Goal: Task Accomplishment & Management: Manage account settings

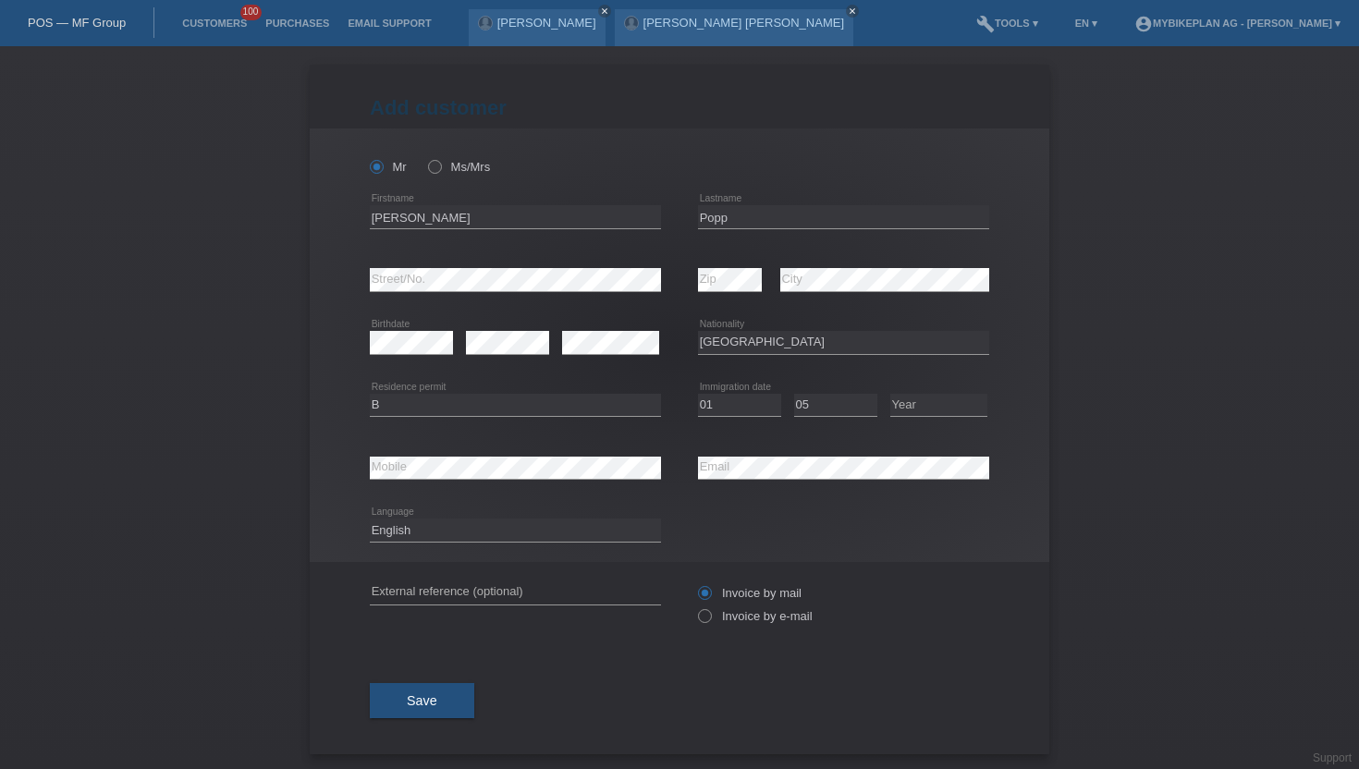
select select "DE"
select select "B"
select select "01"
select select "05"
click at [193, 23] on link "Customers" at bounding box center [214, 23] width 83 height 11
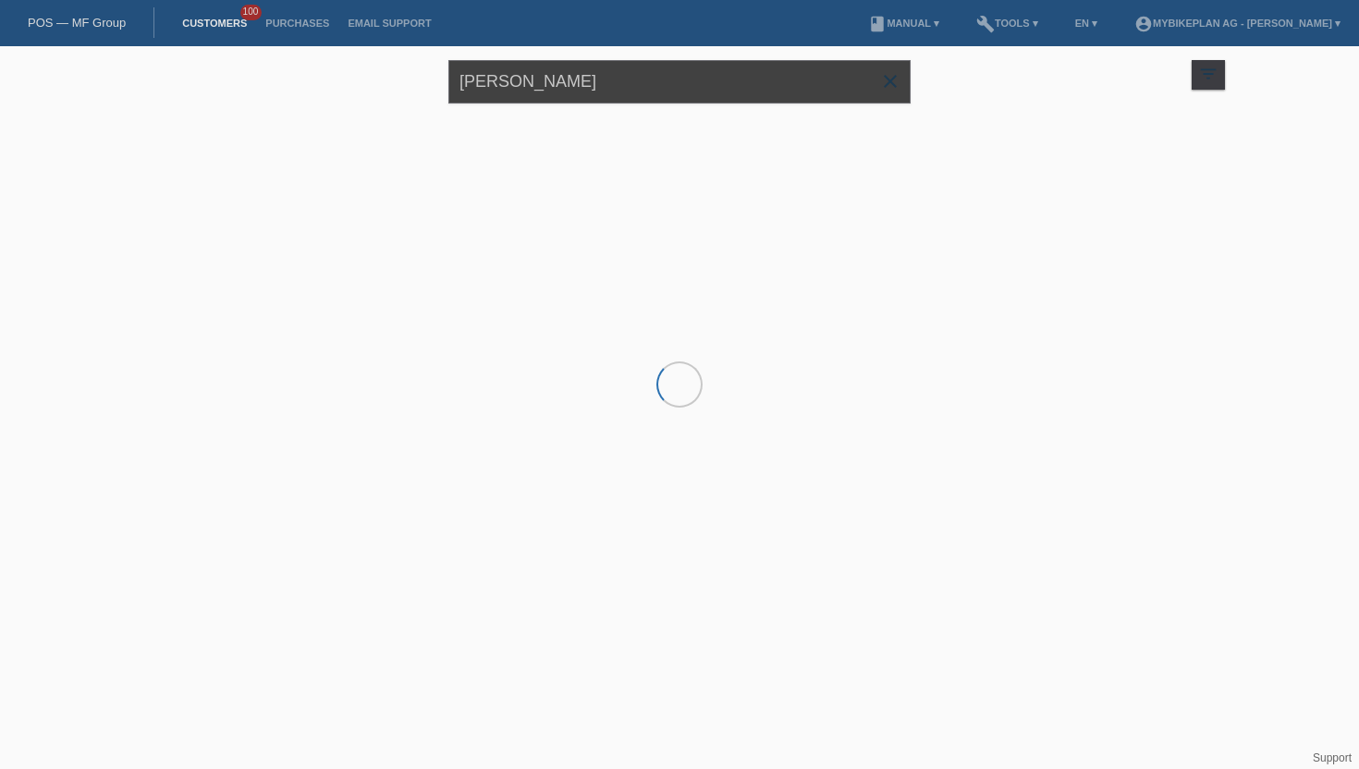
click at [531, 95] on input "Jörg Popp" at bounding box center [679, 81] width 462 height 43
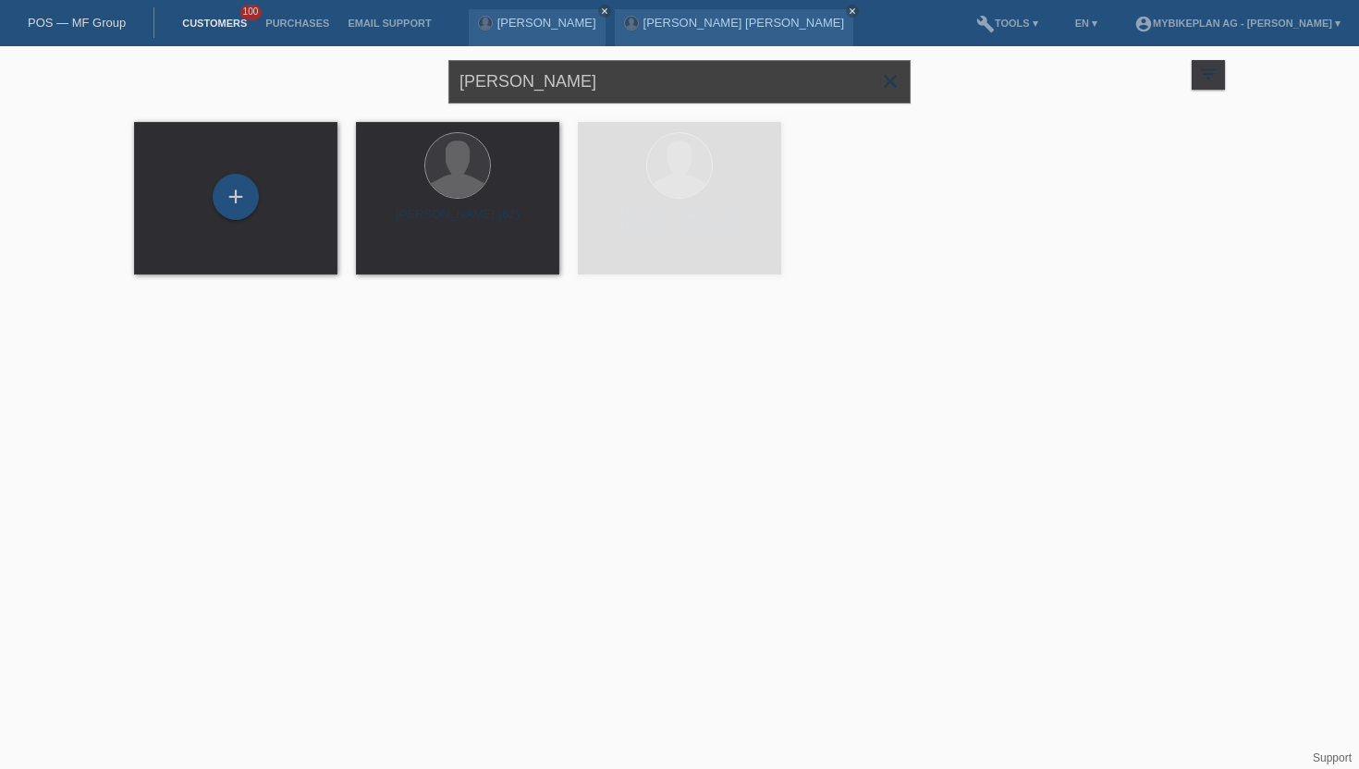
click at [531, 95] on input "Jörg Popp" at bounding box center [679, 81] width 462 height 43
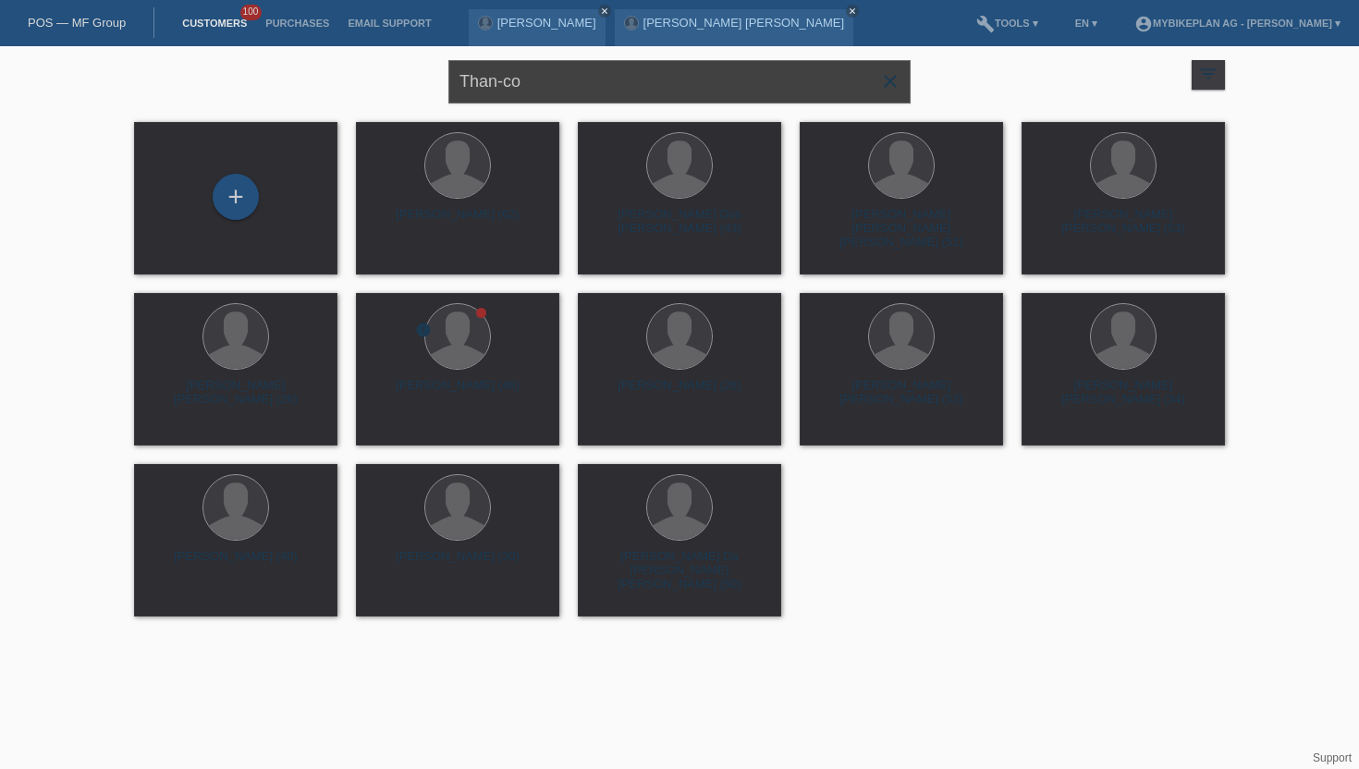
type input "Than-co"
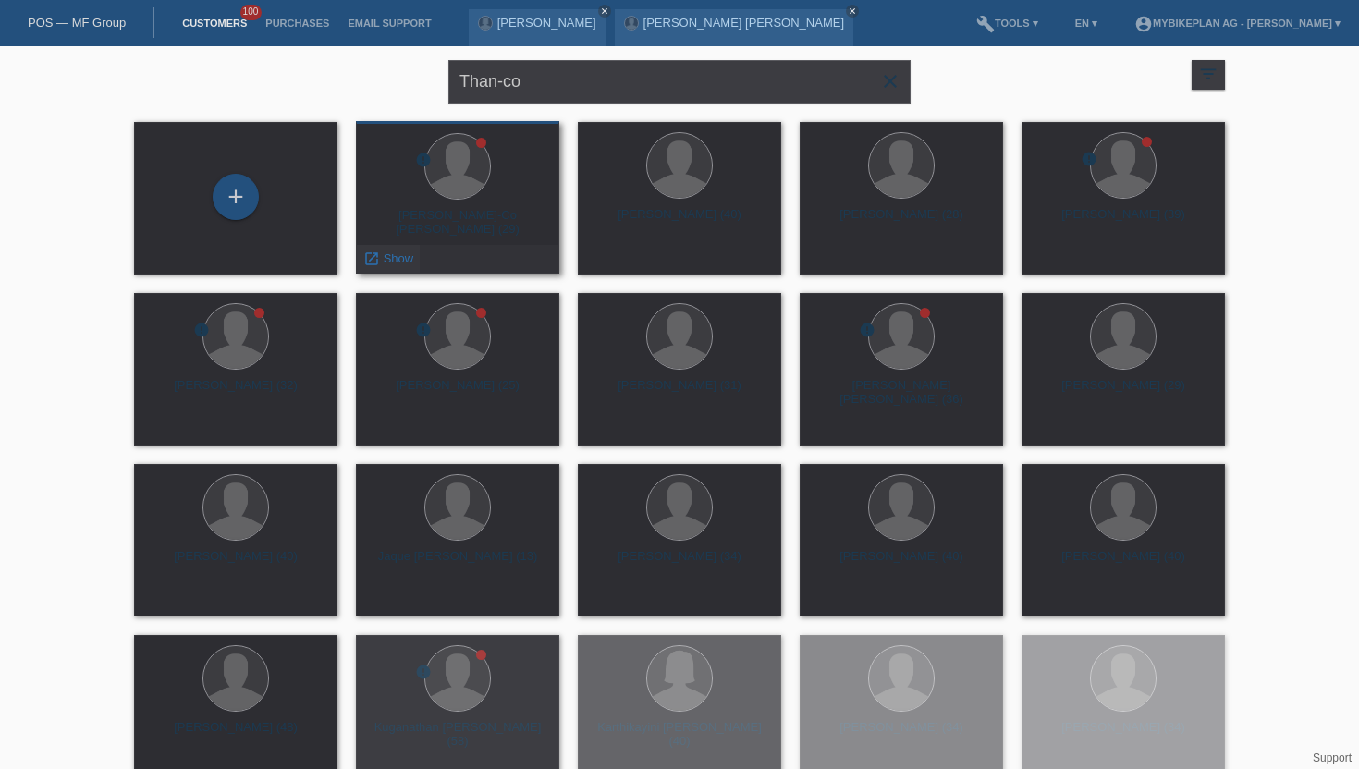
click at [394, 251] on div "launch Show" at bounding box center [388, 259] width 63 height 28
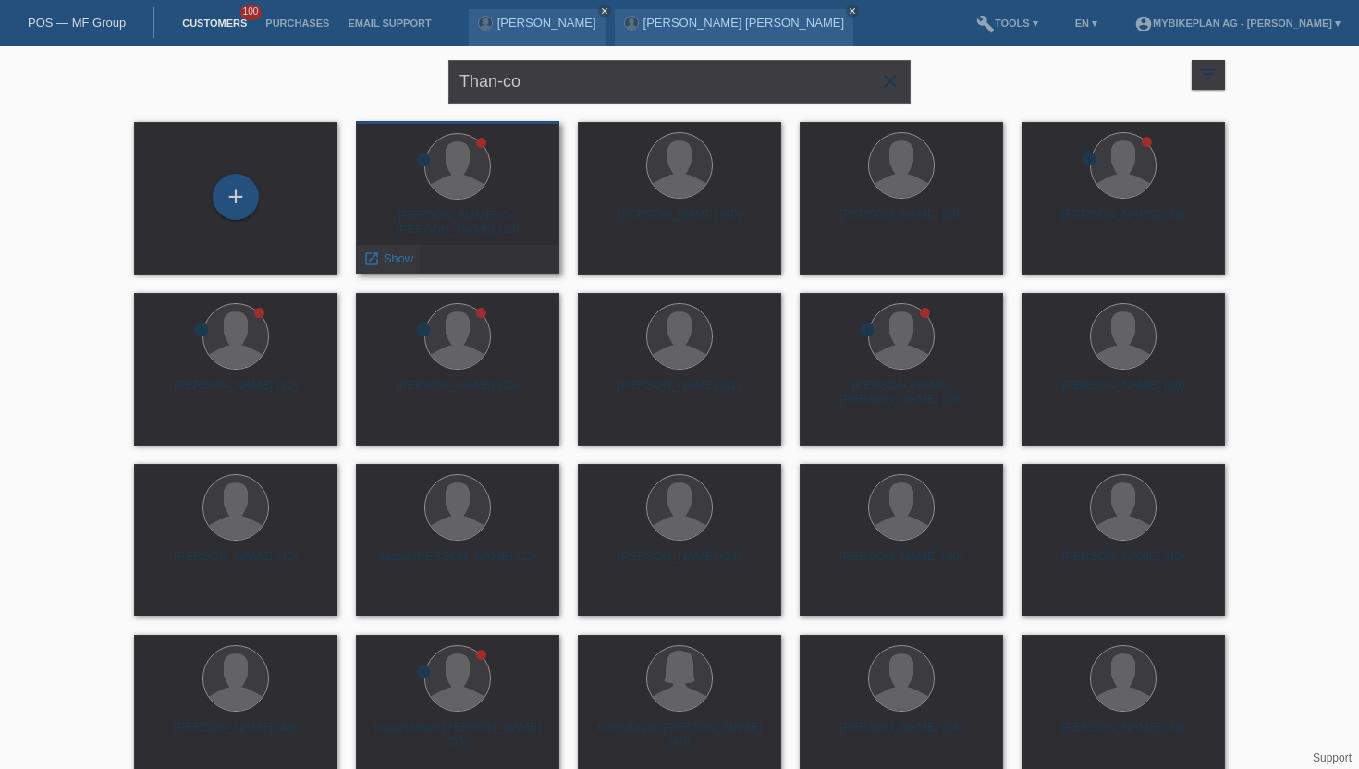
click at [392, 261] on span "Show" at bounding box center [399, 258] width 31 height 14
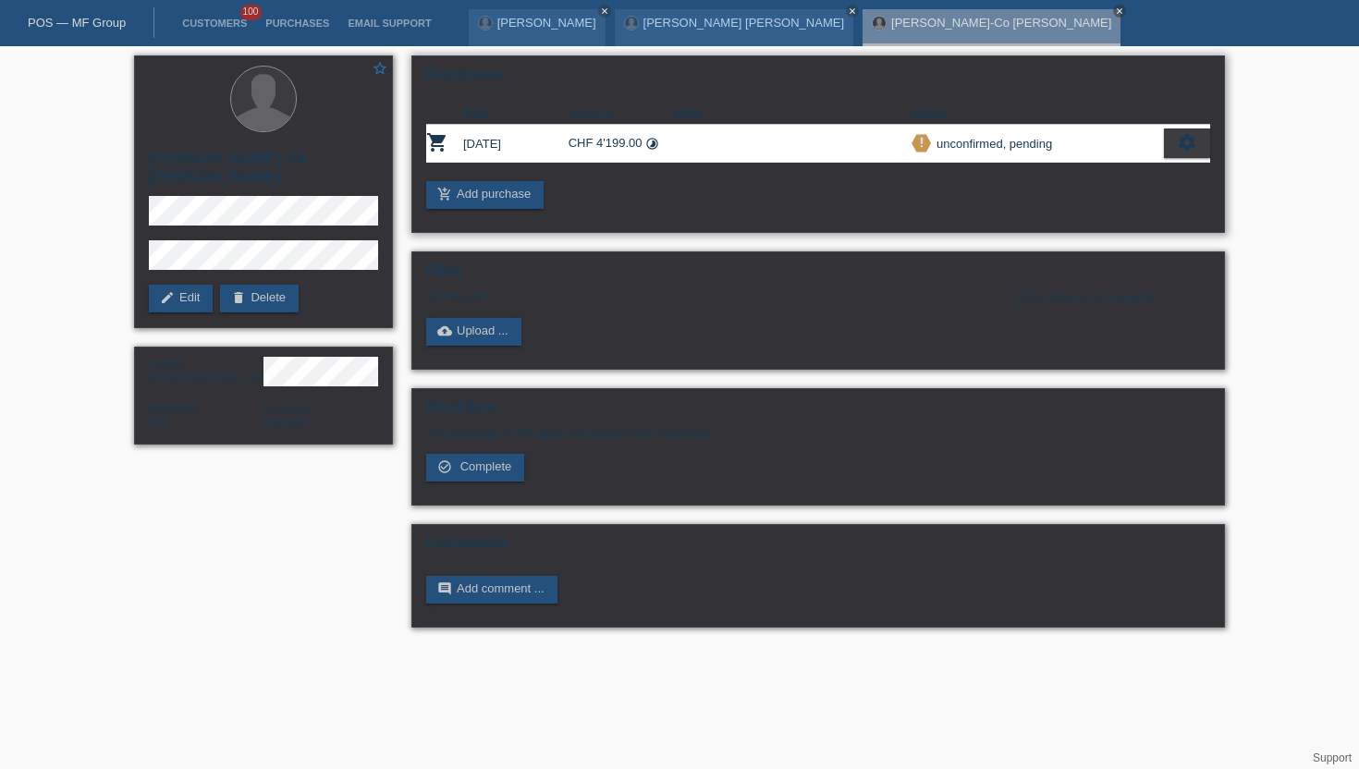
click at [1181, 146] on icon "settings" at bounding box center [1187, 142] width 20 height 20
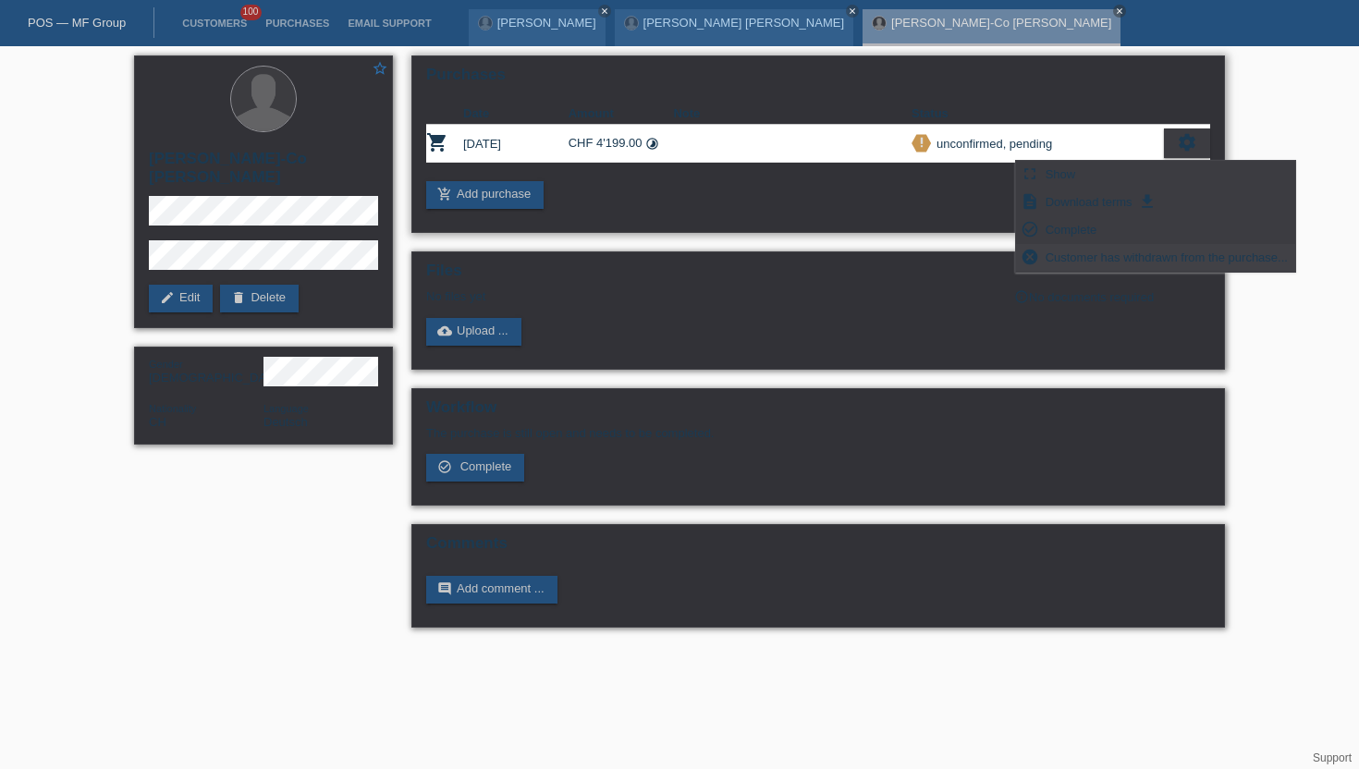
click at [1097, 263] on span "Customer has withdrawn from the purchase..." at bounding box center [1167, 257] width 248 height 22
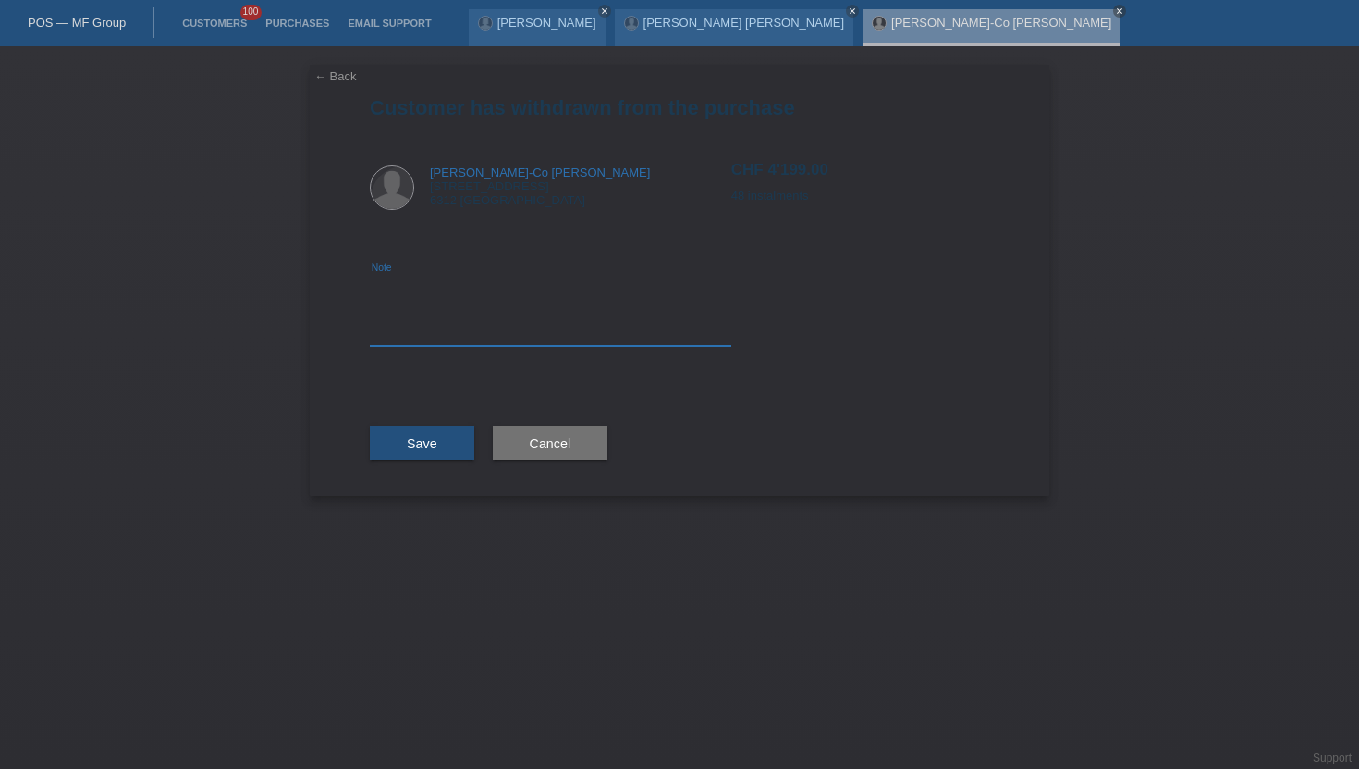
click at [688, 313] on textarea at bounding box center [551, 310] width 362 height 71
type textarea "cancelled"
click at [418, 447] on span "Save" at bounding box center [422, 443] width 31 height 15
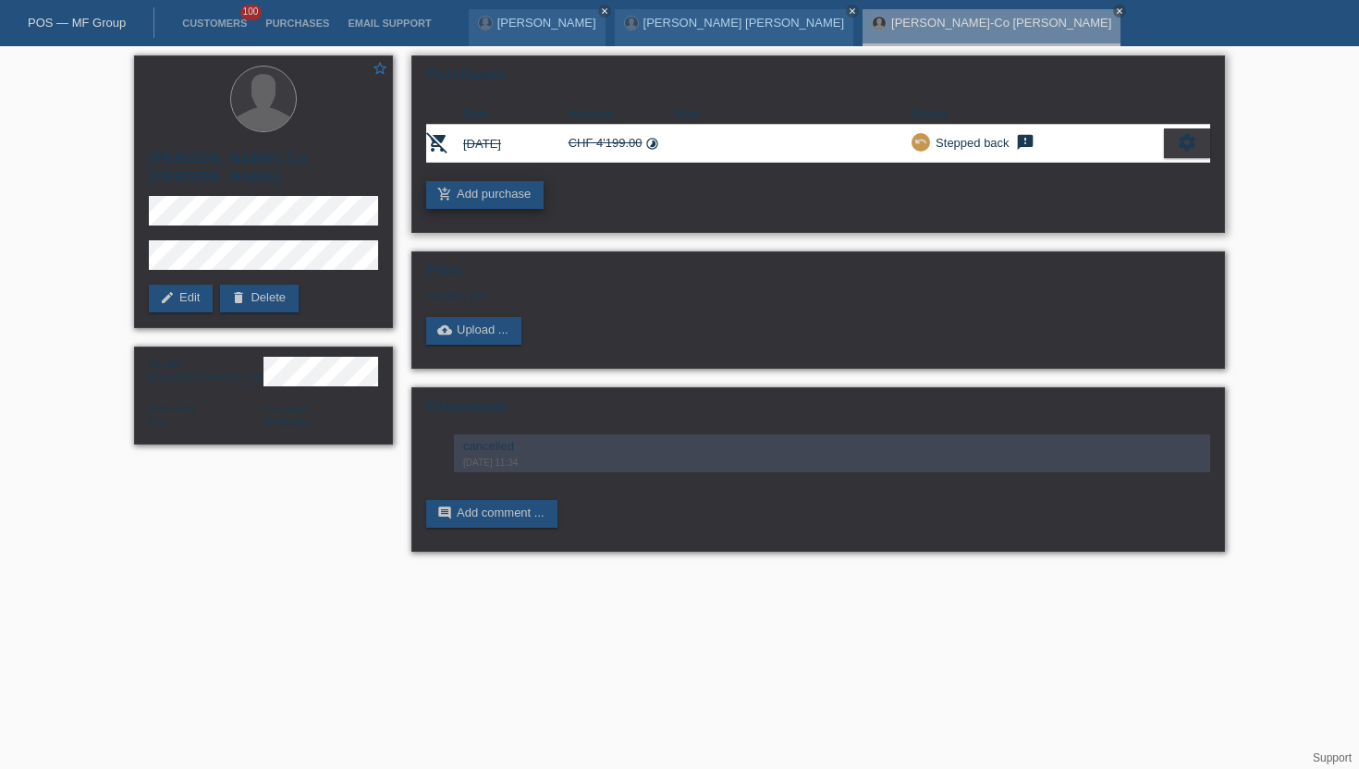
click at [514, 204] on link "add_shopping_cart Add purchase" at bounding box center [484, 195] width 117 height 28
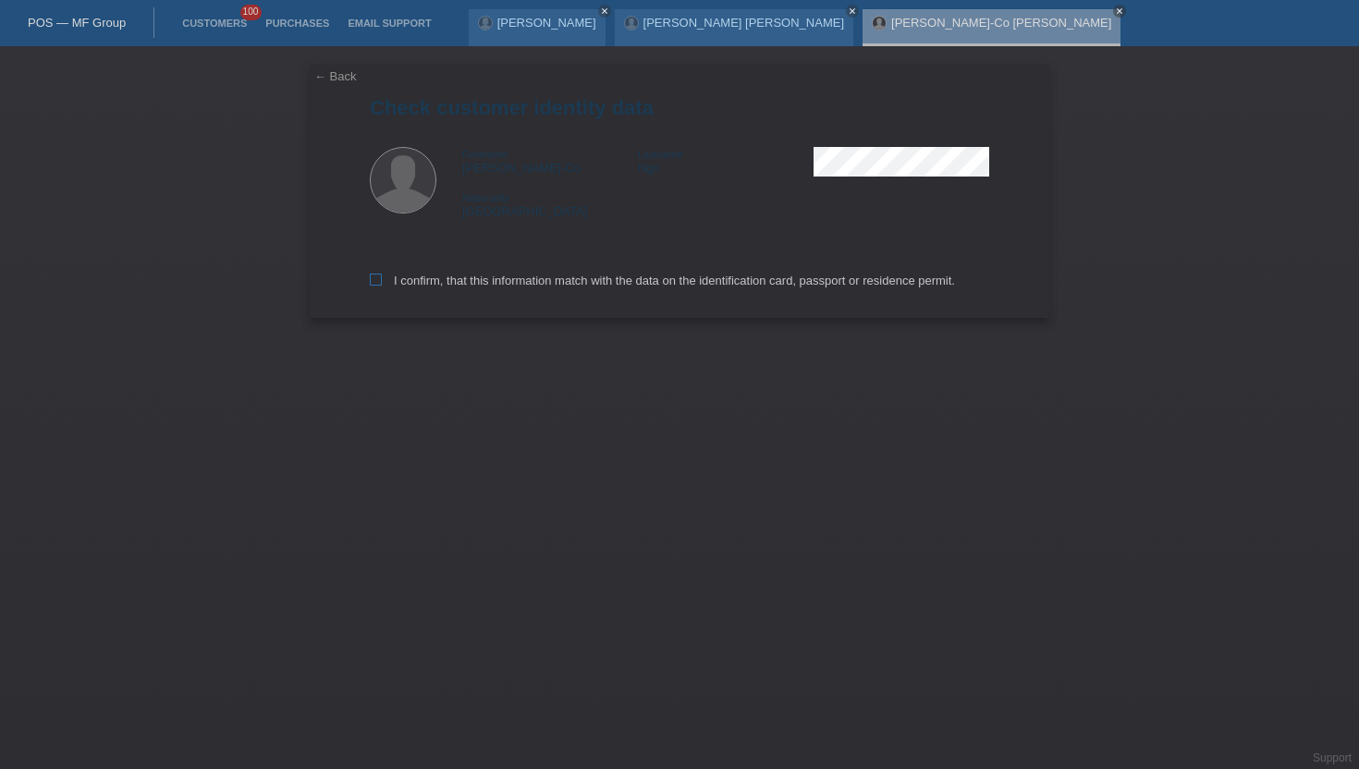
click at [484, 276] on label "I confirm, that this information match with the data on the identification card…" at bounding box center [662, 281] width 585 height 14
click at [382, 276] on input "I confirm, that this information match with the data on the identification card…" at bounding box center [376, 280] width 12 height 12
checkbox input "true"
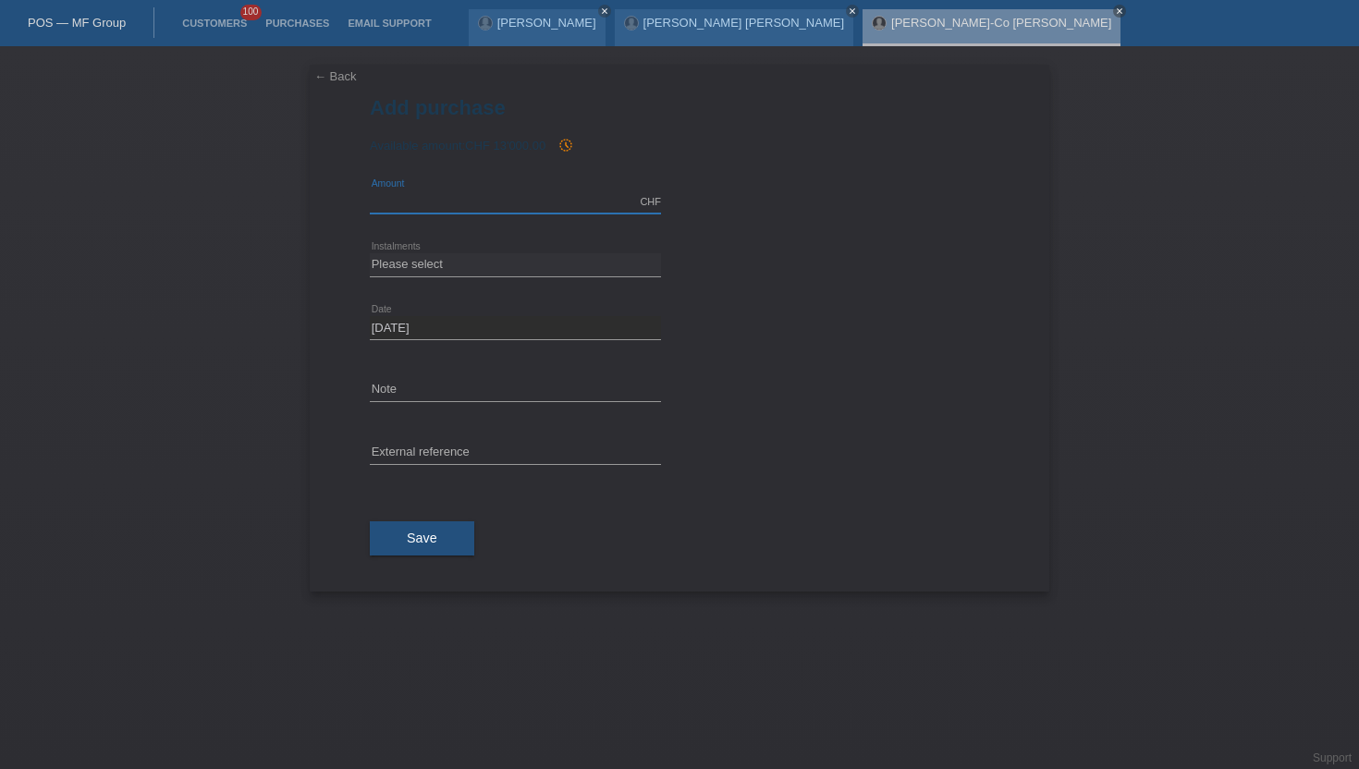
click at [472, 193] on input "text" at bounding box center [515, 201] width 291 height 23
type input "9999.00"
click at [443, 279] on div "Please select 6 instalments 12 instalments 18 instalments 24 instalments 36 ins…" at bounding box center [515, 265] width 291 height 63
click at [445, 279] on div "Please select 6 instalments 12 instalments 18 instalments 24 instalments 36 ins…" at bounding box center [515, 265] width 291 height 63
click at [436, 264] on select "Please select 6 instalments 12 instalments 18 instalments 24 instalments 36 ins…" at bounding box center [515, 264] width 291 height 22
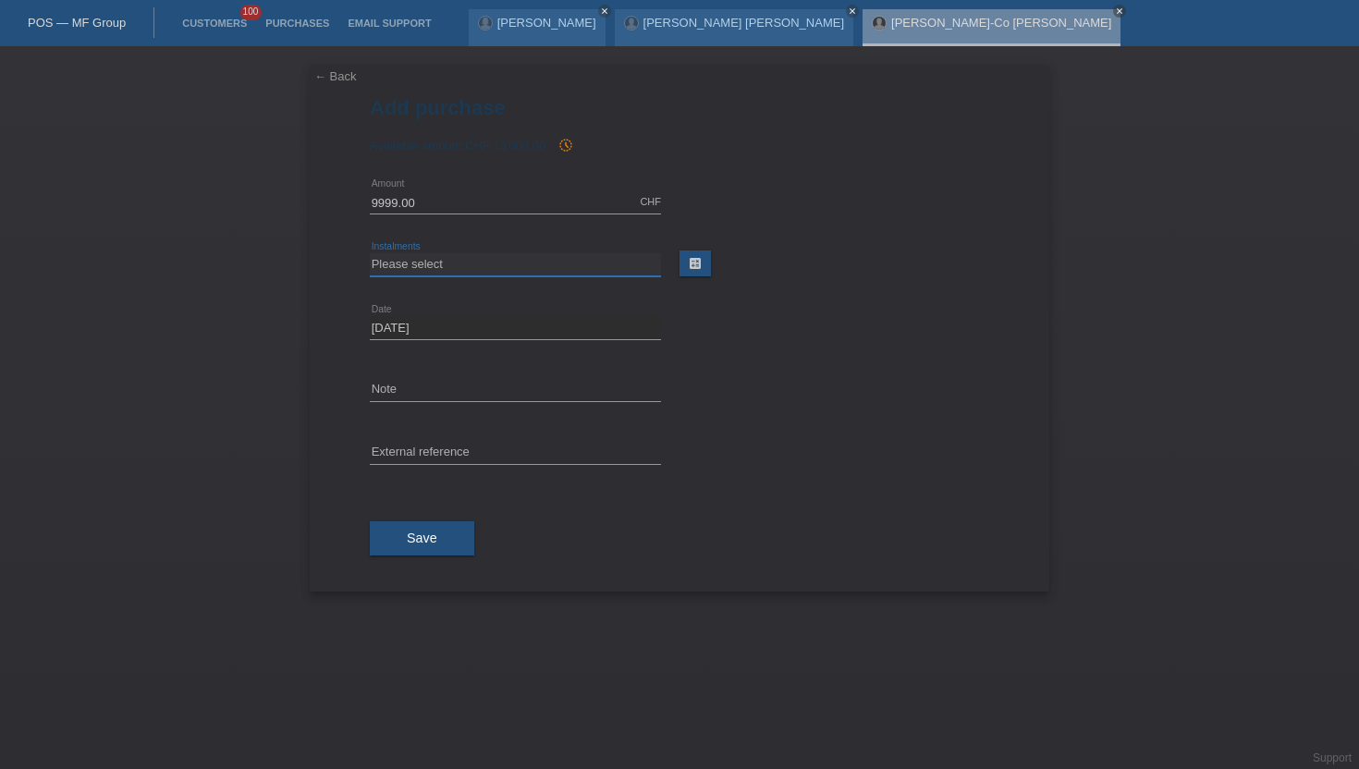
select select "488"
click at [370, 253] on select "Please select 6 instalments 12 instalments 18 instalments 24 instalments 36 ins…" at bounding box center [515, 264] width 291 height 22
click at [416, 448] on input "text" at bounding box center [515, 453] width 291 height 23
paste input "42930187381"
type input "42930187381"
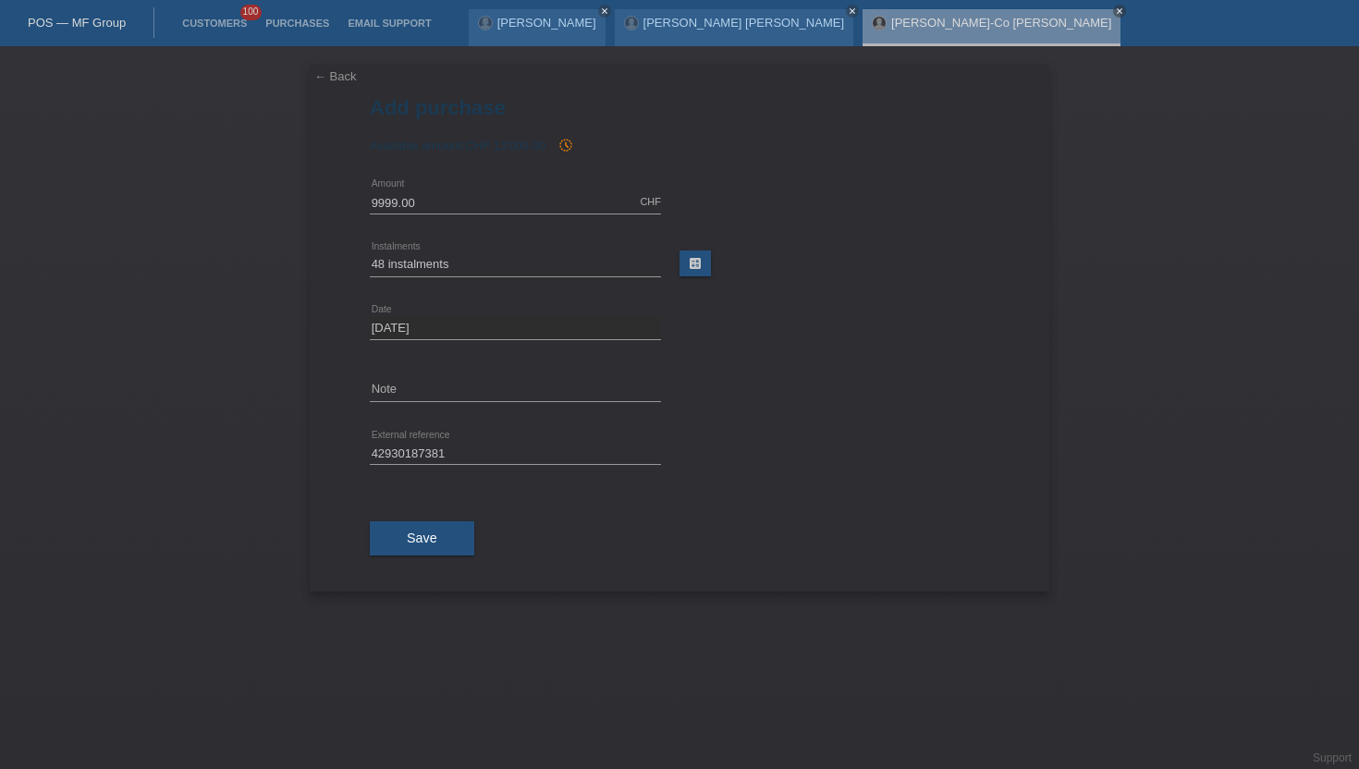
click at [440, 558] on div "Save" at bounding box center [680, 538] width 620 height 107
click at [442, 554] on button "Save" at bounding box center [422, 538] width 104 height 35
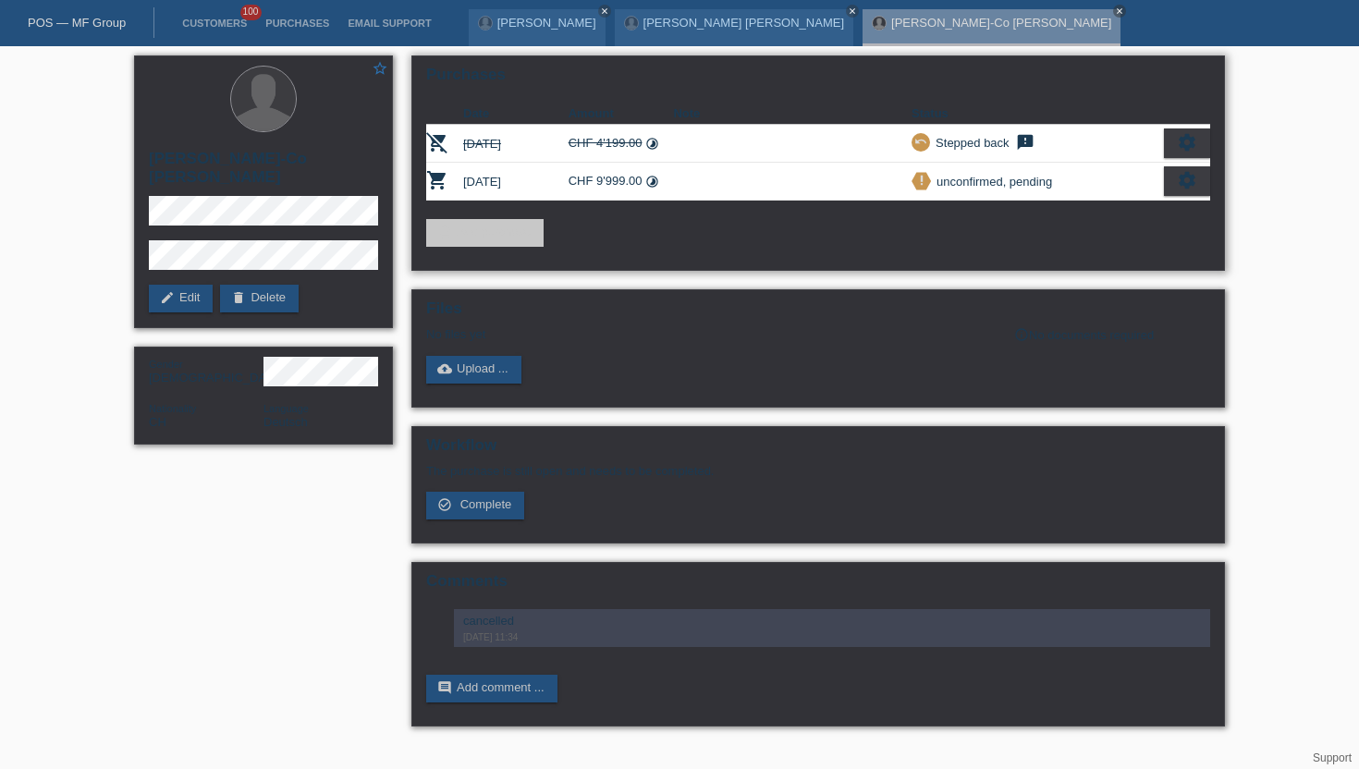
click at [1184, 190] on icon "settings" at bounding box center [1187, 180] width 20 height 20
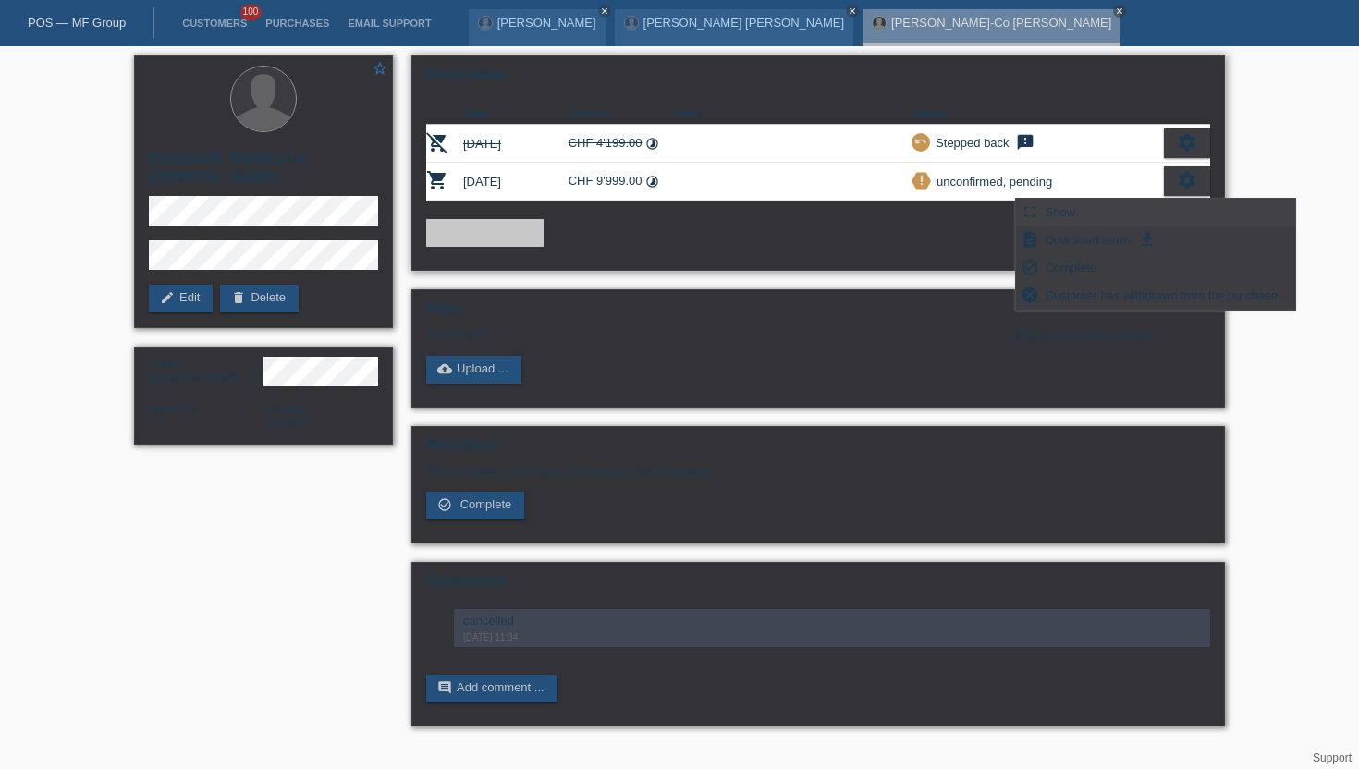
click at [1080, 214] on div "fullscreen Show" at bounding box center [1155, 213] width 279 height 28
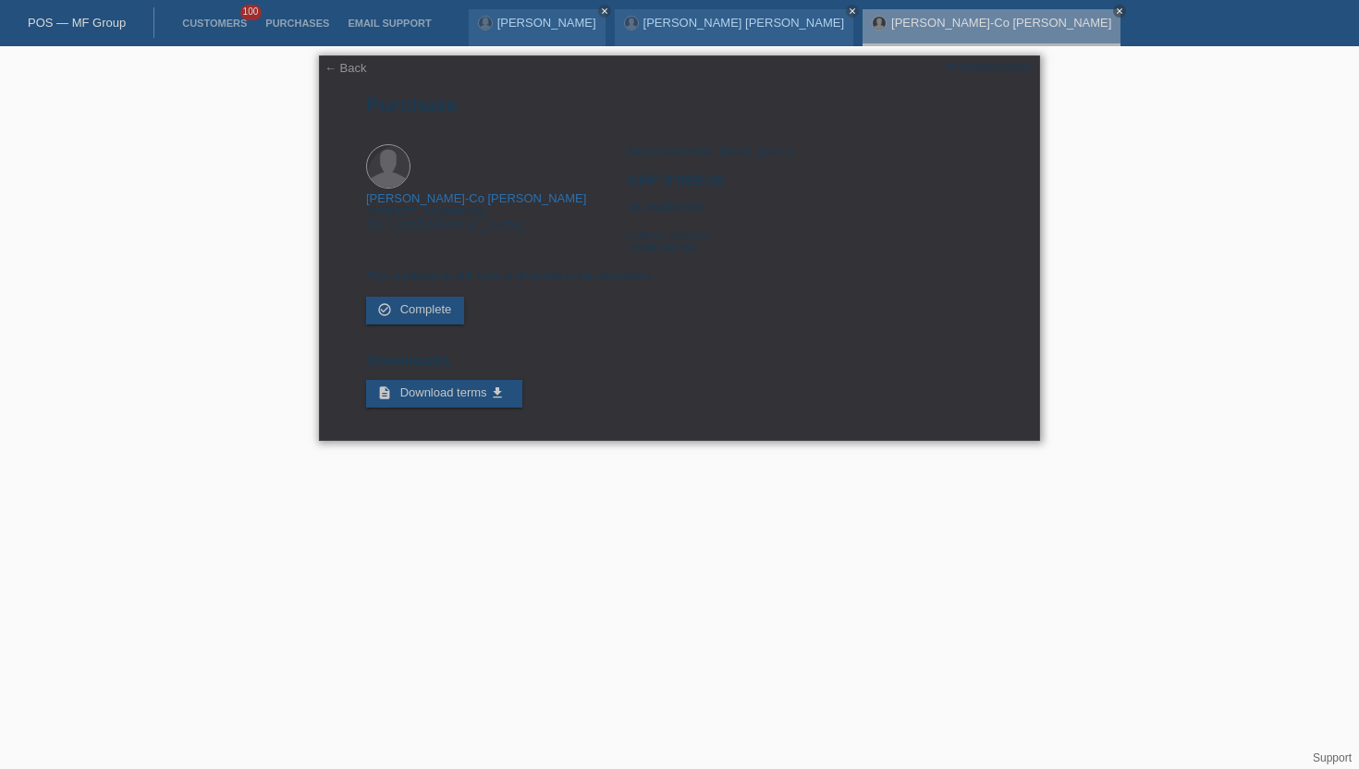
click at [1011, 68] on div "POSP00026682" at bounding box center [989, 68] width 87 height 14
copy div "POSP00026682"
click at [672, 255] on div "Zürich, 27.08.2025 CHF 9'999.00 48 instalments External reference 42930187381" at bounding box center [809, 206] width 365 height 125
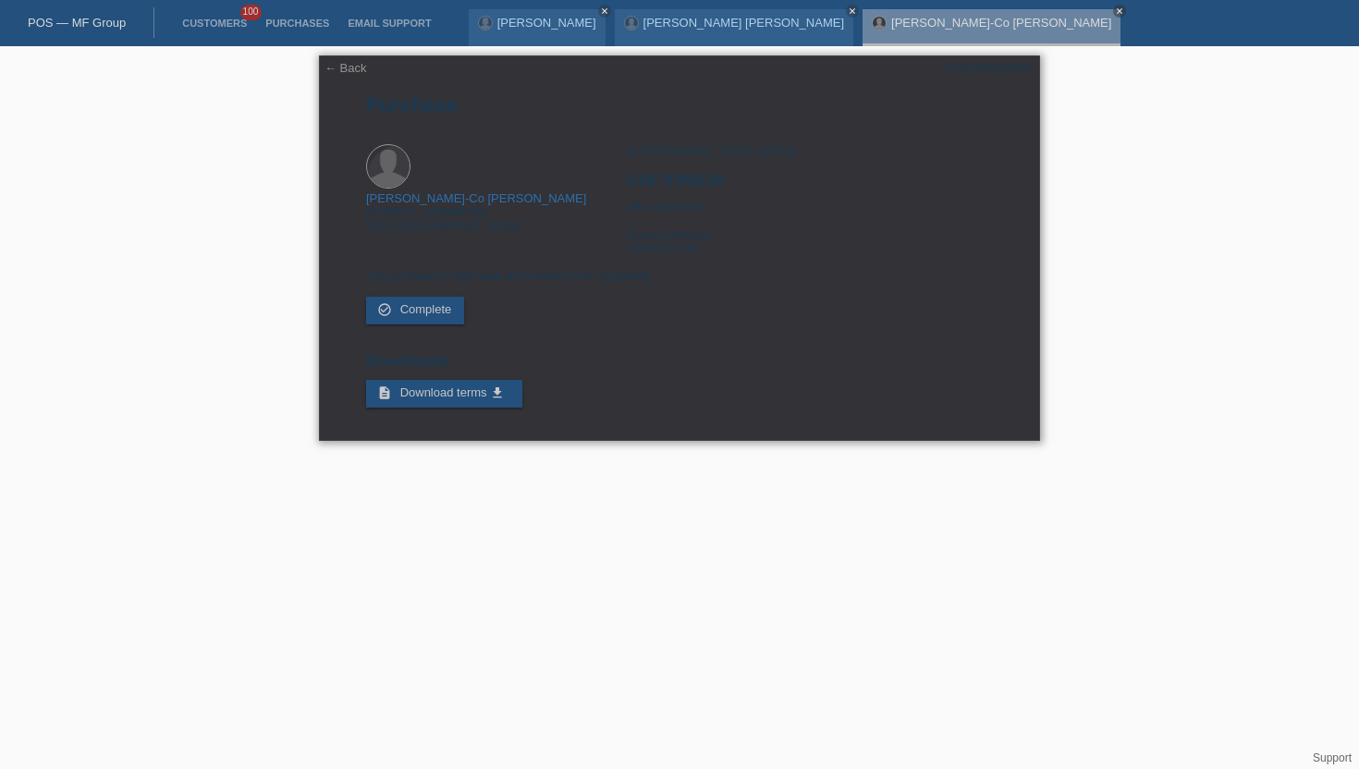
copy div "42930187381"
